Goal: Find specific page/section: Find specific page/section

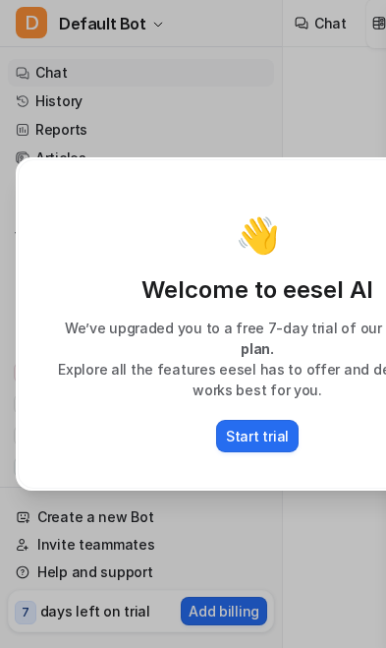
click at [251, 420] on button "Start trial" at bounding box center [257, 436] width 83 height 32
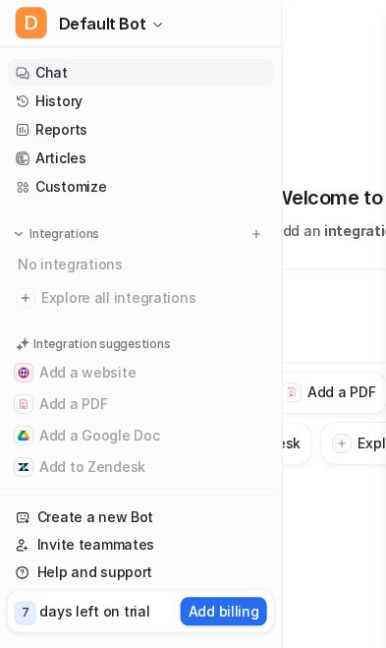
scroll to position [16, 237]
click at [64, 137] on link "Reports" at bounding box center [141, 130] width 266 height 28
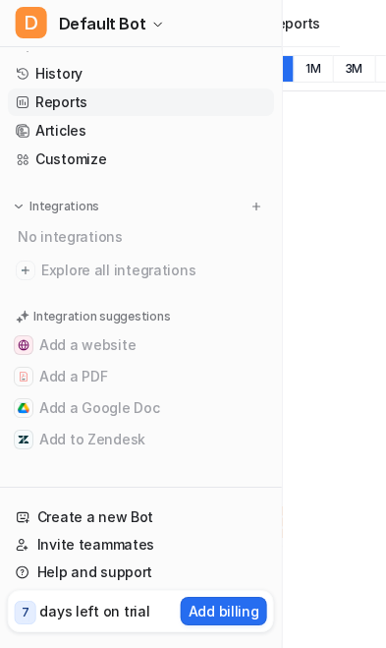
scroll to position [48, 46]
